Goal: Register for event/course

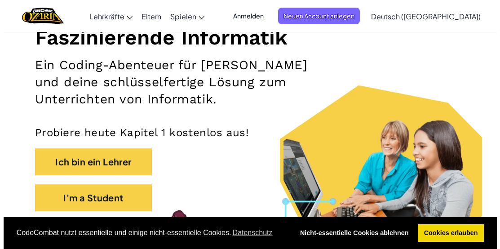
scroll to position [107, 0]
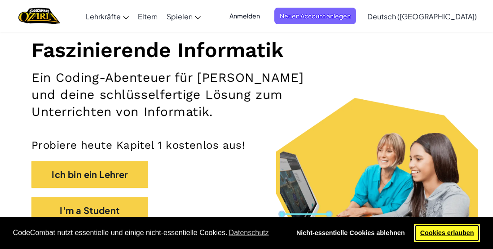
click at [457, 233] on link "Cookies erlauben" at bounding box center [447, 233] width 66 height 18
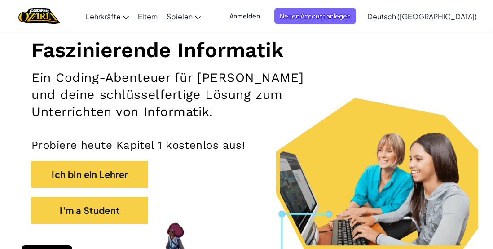
click at [409, 82] on div "Faszinierende Informatik Ein Coding-Abenteuer für [PERSON_NAME] und deine schlü…" at bounding box center [246, 102] width 431 height 262
click at [463, 76] on section "Faszinierende Informatik Ein Coding-Abenteuer für [PERSON_NAME] und deine schlü…" at bounding box center [246, 110] width 493 height 278
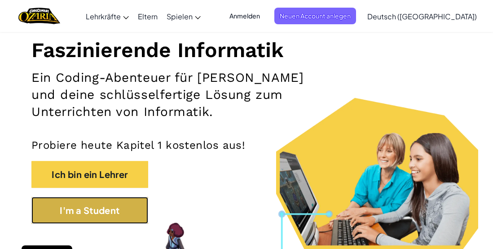
click at [135, 221] on button "I'm a Student" at bounding box center [89, 210] width 117 height 27
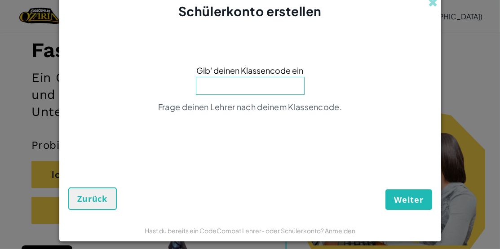
click at [228, 89] on input at bounding box center [250, 86] width 109 height 18
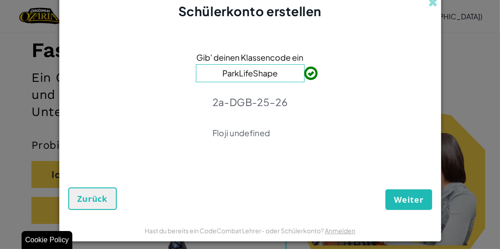
type input "ParkLifeShape"
click at [405, 195] on span "Weiter" at bounding box center [408, 199] width 29 height 11
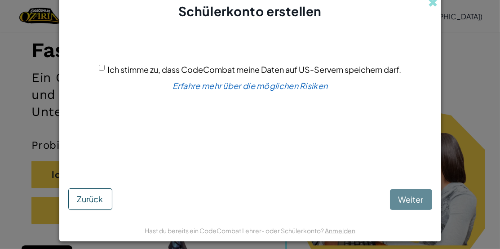
drag, startPoint x: 404, startPoint y: 196, endPoint x: 281, endPoint y: 174, distance: 125.1
click at [281, 174] on div "[PERSON_NAME]" at bounding box center [250, 189] width 364 height 42
click at [393, 203] on div "[PERSON_NAME]" at bounding box center [250, 189] width 364 height 42
click at [93, 67] on div "Ich stimme zu, dass CodeCombat meine Daten auf US-Servern speichern darf. Erfah…" at bounding box center [250, 98] width 364 height 139
click at [99, 65] on input "Ich stimme zu, dass CodeCombat meine Daten auf US-Servern speichern darf." at bounding box center [102, 68] width 6 height 6
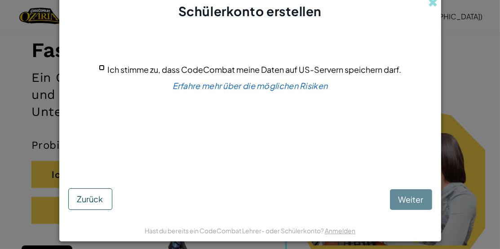
checkbox input "true"
drag, startPoint x: 405, startPoint y: 195, endPoint x: 398, endPoint y: 198, distance: 8.4
click at [399, 198] on span "Weiter" at bounding box center [411, 199] width 25 height 10
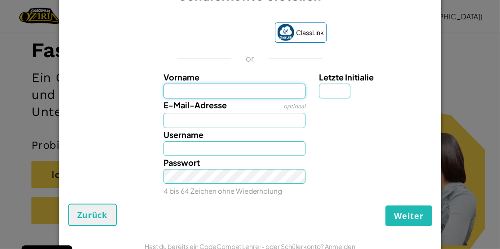
click at [194, 89] on input "Vorname" at bounding box center [235, 91] width 142 height 15
click at [185, 92] on input "Vorname" at bounding box center [235, 91] width 142 height 15
type input "[PERSON_NAME]"
type input "C"
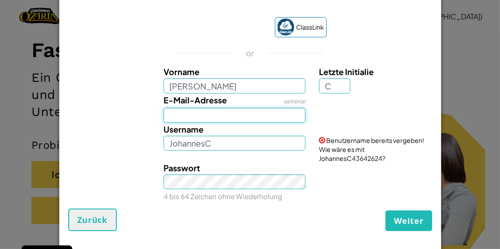
click at [206, 120] on input "E-Mail-Adresse" at bounding box center [235, 115] width 142 height 15
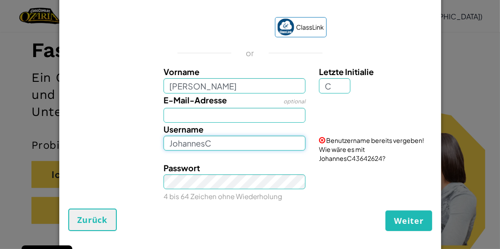
click at [169, 142] on input "JohannesC" at bounding box center [235, 143] width 142 height 15
click at [231, 147] on input "JohannesC" at bounding box center [235, 143] width 142 height 15
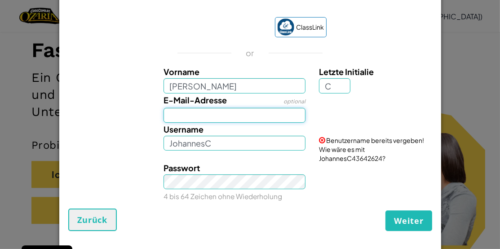
click at [199, 113] on input "E-Mail-Adresse" at bounding box center [235, 115] width 142 height 15
click at [138, 193] on div "Passwort 4 bis 64 Zeichen ohne Wiederholung" at bounding box center [250, 181] width 373 height 41
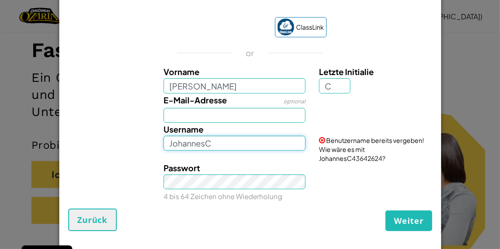
click at [210, 143] on input "JohannesC" at bounding box center [235, 143] width 142 height 15
type input "J"
click at [205, 138] on input "Username" at bounding box center [235, 143] width 142 height 15
click at [176, 142] on input "Username" at bounding box center [235, 143] width 142 height 15
type input "e"
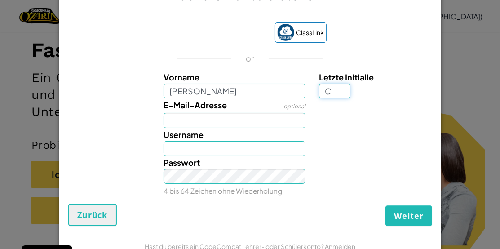
drag, startPoint x: 329, startPoint y: 89, endPoint x: 297, endPoint y: 97, distance: 32.8
click at [297, 97] on div "Vorname [PERSON_NAME] Initialie C" at bounding box center [250, 85] width 373 height 28
type input "l"
type input "JohannesL"
click at [178, 157] on label "Passwort" at bounding box center [182, 162] width 36 height 13
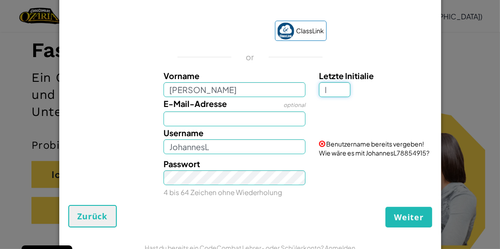
click at [321, 91] on input "l" at bounding box center [334, 89] width 31 height 15
click at [322, 91] on input "l" at bounding box center [334, 89] width 31 height 15
type input "1"
click at [210, 146] on input "Johannes1" at bounding box center [235, 146] width 142 height 15
drag, startPoint x: 208, startPoint y: 146, endPoint x: 200, endPoint y: 146, distance: 8.1
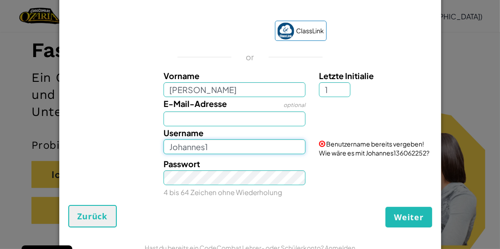
click at [200, 146] on input "Johannes1" at bounding box center [235, 146] width 142 height 15
type input "Johannes6500"
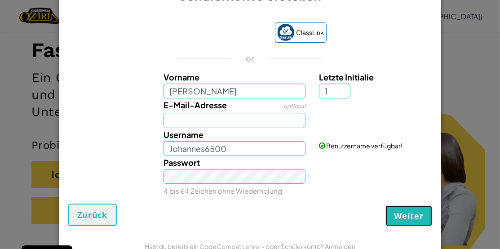
click at [395, 213] on span "Weiter" at bounding box center [408, 215] width 29 height 11
click at [407, 208] on button "Weiter" at bounding box center [409, 215] width 46 height 21
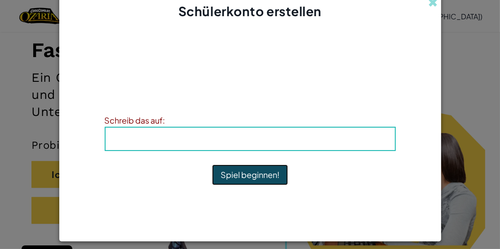
click at [234, 175] on button "Spiel beginnen!" at bounding box center [250, 174] width 76 height 21
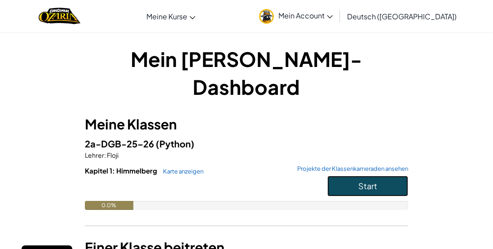
click at [395, 176] on button "Start" at bounding box center [368, 186] width 81 height 21
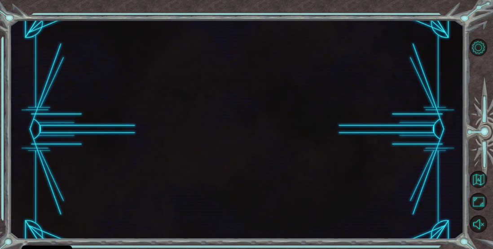
click at [380, 160] on div at bounding box center [237, 129] width 454 height 219
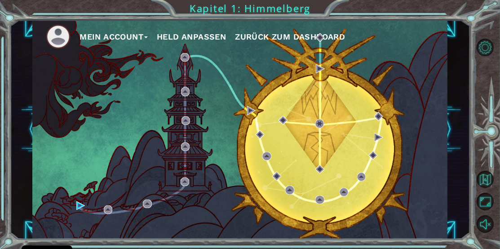
click at [458, 141] on div "Mein Account Held anpassen Zurück zum Dashboard" at bounding box center [240, 129] width 460 height 219
click at [312, 41] on span "Zurück zum Dashboard" at bounding box center [290, 36] width 110 height 9
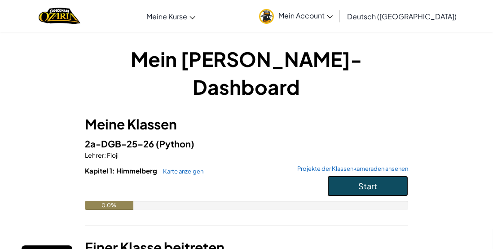
click at [390, 176] on button "Start" at bounding box center [368, 186] width 81 height 21
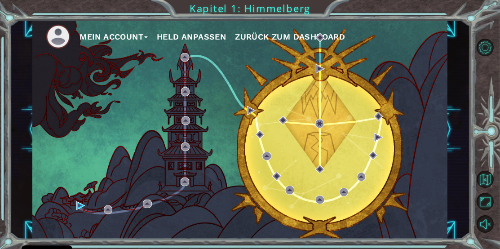
click at [213, 36] on button "Held anpassen" at bounding box center [191, 36] width 69 height 13
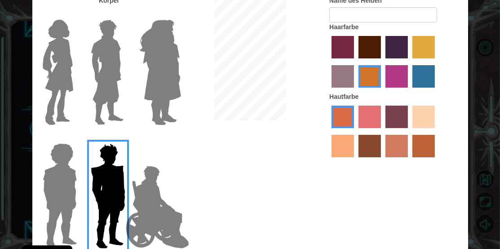
click at [364, 151] on label "karma skin color" at bounding box center [370, 146] width 22 height 22
click at [355, 160] on input "karma skin color" at bounding box center [355, 160] width 0 height 0
click at [361, 44] on label "maroon hair color" at bounding box center [370, 47] width 22 height 22
click at [355, 62] on input "maroon hair color" at bounding box center [355, 62] width 0 height 0
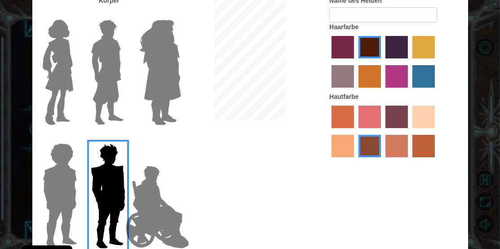
click at [166, 220] on img at bounding box center [157, 207] width 71 height 90
click at [171, 138] on input "Hero Jamie" at bounding box center [171, 138] width 0 height 0
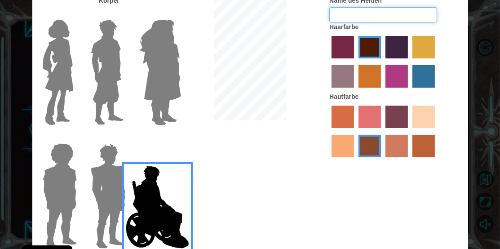
click at [373, 12] on input "Name des Helden" at bounding box center [383, 14] width 108 height 15
type input "j"
type input "Johannes6500"
click at [381, 233] on div "Körper Name des Helden Johannes6500 Haarfarbe Hautfarbe" at bounding box center [250, 125] width 436 height 258
click at [482, 152] on div "Passe deinen Helden an Körper Name des Helden Johannes6500 Haarfarbe Hautfarbe …" at bounding box center [250, 124] width 500 height 249
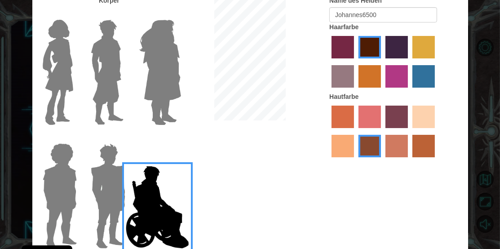
click at [47, 80] on img at bounding box center [58, 72] width 38 height 112
click at [74, 14] on input "Hero Connie" at bounding box center [74, 14] width 0 height 0
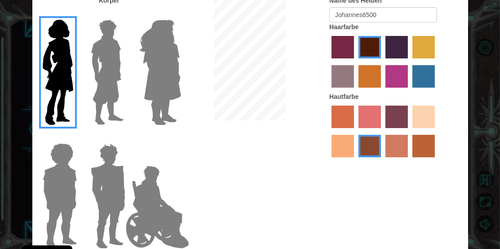
click at [145, 209] on img at bounding box center [157, 207] width 71 height 90
click at [171, 138] on input "Hero Jamie" at bounding box center [171, 138] width 0 height 0
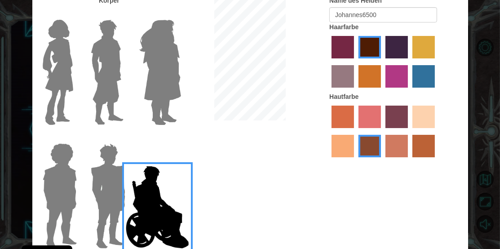
click at [473, 191] on div "Passe deinen Helden an Körper Name des Helden Johannes6500 Haarfarbe Hautfarbe …" at bounding box center [250, 124] width 500 height 249
click at [489, 155] on div "Passe deinen Helden an Körper Name des Helden Johannes6500 Haarfarbe Hautfarbe …" at bounding box center [250, 124] width 500 height 249
click at [261, 149] on div "Körper Name des Helden Johannes6500 Haarfarbe Hautfarbe" at bounding box center [250, 125] width 436 height 258
click at [258, 176] on div "Körper Name des Helden Johannes6500 Haarfarbe Hautfarbe" at bounding box center [250, 125] width 436 height 258
click at [216, 149] on div "Körper Name des Helden Johannes6500 Haarfarbe Hautfarbe" at bounding box center [250, 125] width 436 height 258
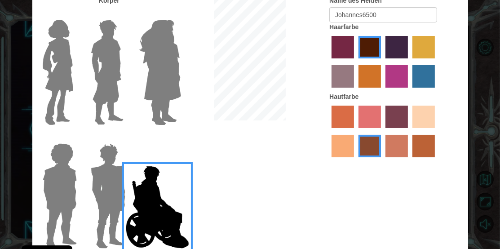
click at [324, 154] on div "Name des Helden Johannes6500 Haarfarbe Hautfarbe" at bounding box center [395, 79] width 145 height 166
click at [210, 140] on div "Körper Name des Helden Johannes6500 Haarfarbe Hautfarbe" at bounding box center [250, 125] width 436 height 258
click at [372, 41] on label "maroon hair color" at bounding box center [370, 47] width 22 height 22
click at [355, 62] on input "maroon hair color" at bounding box center [355, 62] width 0 height 0
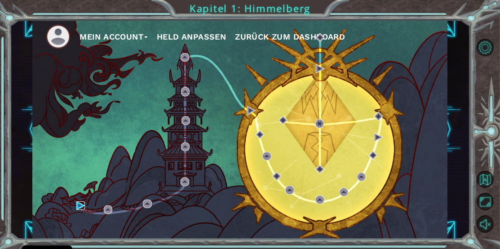
click at [77, 204] on img at bounding box center [80, 205] width 9 height 9
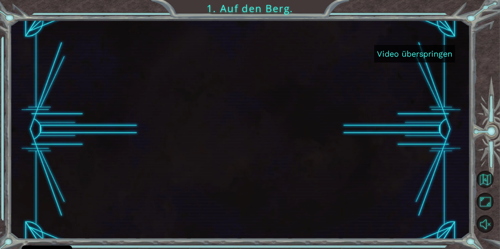
click at [419, 52] on button "Video überspringen" at bounding box center [414, 54] width 81 height 18
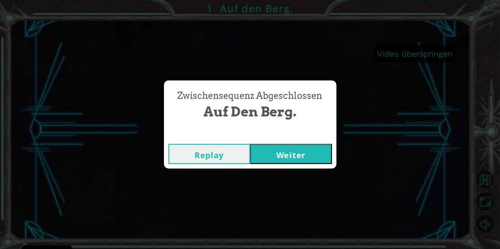
click at [298, 151] on button "Weiter" at bounding box center [291, 154] width 82 height 20
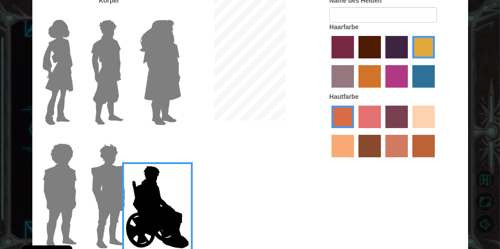
click at [365, 37] on label "maroon hair color" at bounding box center [370, 47] width 22 height 22
click at [355, 62] on input "maroon hair color" at bounding box center [355, 62] width 0 height 0
click at [377, 147] on label "karma skin color" at bounding box center [370, 146] width 22 height 22
click at [355, 160] on input "karma skin color" at bounding box center [355, 160] width 0 height 0
